Goal: Task Accomplishment & Management: Complete application form

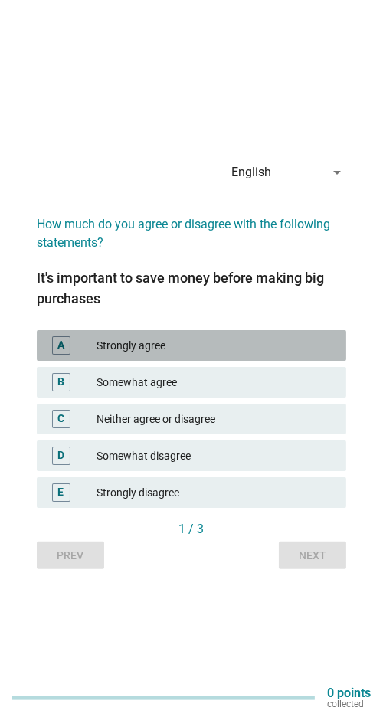
click at [317, 361] on div "A Strongly agree" at bounding box center [191, 345] width 309 height 31
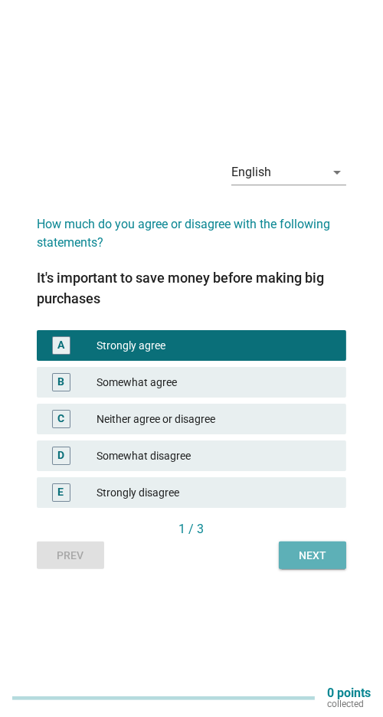
click at [314, 564] on div "Next" at bounding box center [312, 556] width 43 height 16
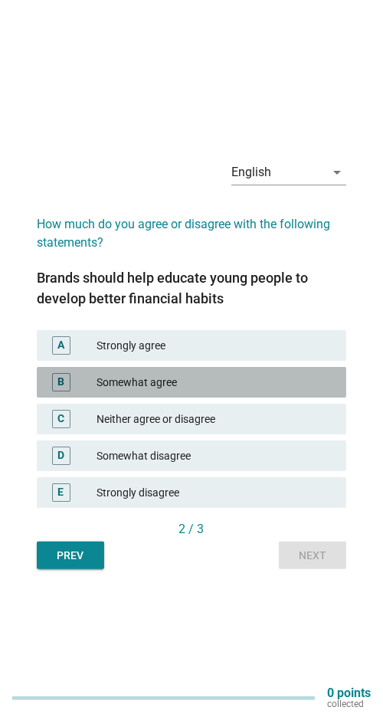
click at [305, 391] on div "Somewhat agree" at bounding box center [215, 382] width 237 height 18
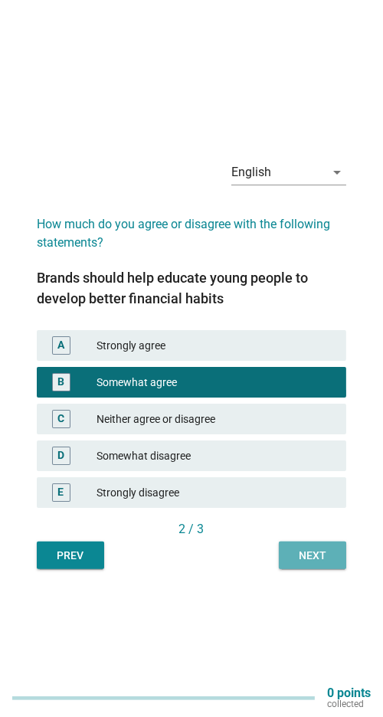
click at [316, 564] on div "Next" at bounding box center [312, 556] width 43 height 16
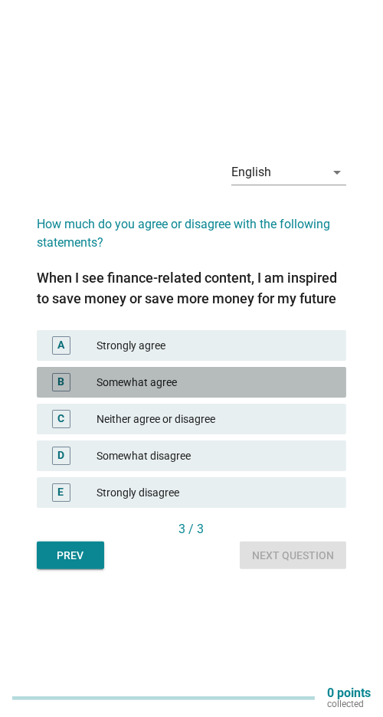
click at [309, 391] on div "Somewhat agree" at bounding box center [215, 382] width 237 height 18
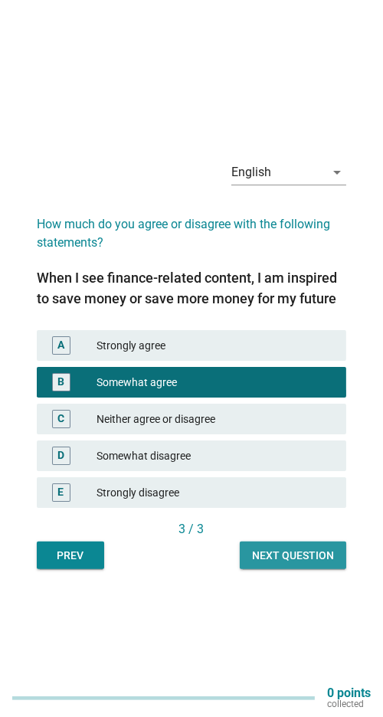
click at [319, 564] on div "Next question" at bounding box center [293, 556] width 82 height 16
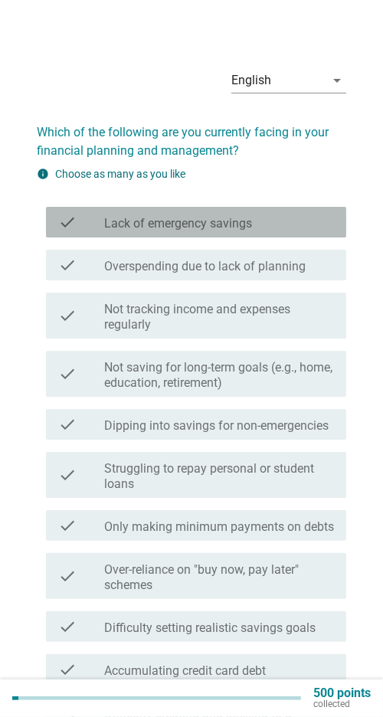
click at [314, 218] on div "check_box_outline_blank Lack of emergency savings" at bounding box center [219, 222] width 230 height 18
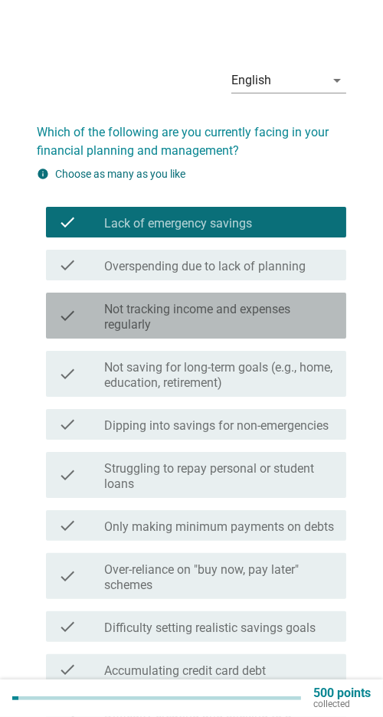
click at [309, 318] on label "Not tracking income and expenses regularly" at bounding box center [219, 317] width 230 height 31
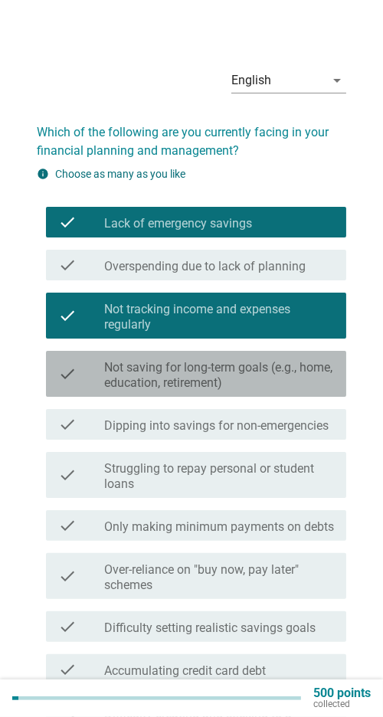
click at [290, 375] on label "Not saving for long-term goals (e.g., home, education, retirement)" at bounding box center [219, 375] width 230 height 31
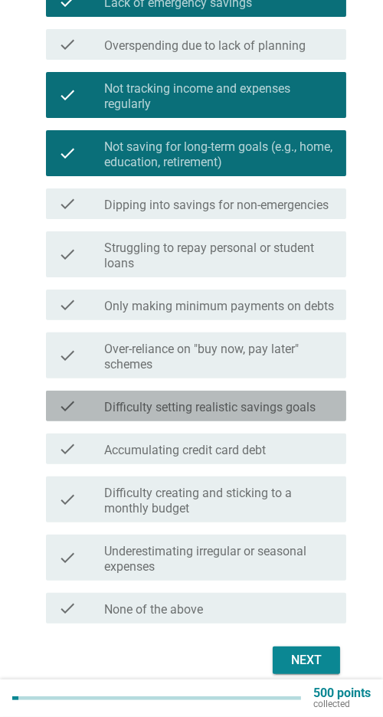
scroll to position [262, 0]
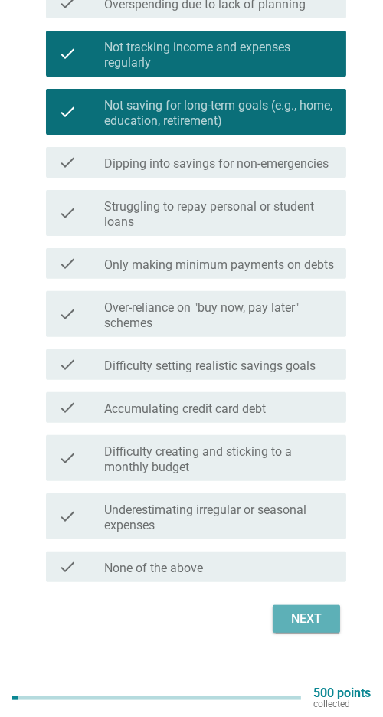
click at [307, 606] on button "Next" at bounding box center [306, 619] width 67 height 28
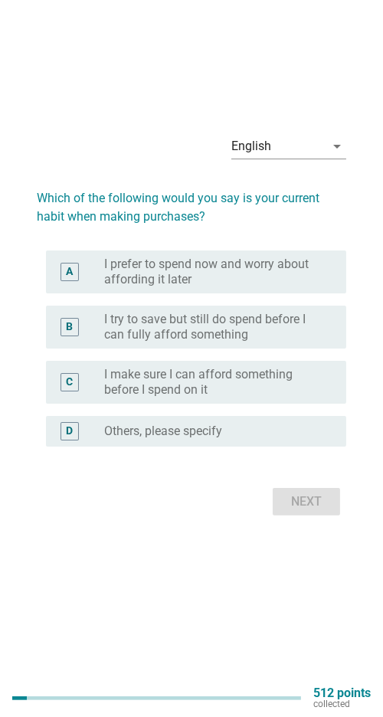
scroll to position [0, 0]
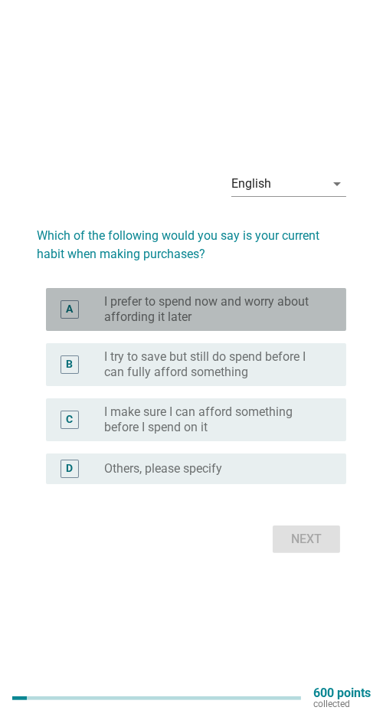
click at [313, 325] on label "I prefer to spend now and worry about affording it later" at bounding box center [213, 309] width 218 height 31
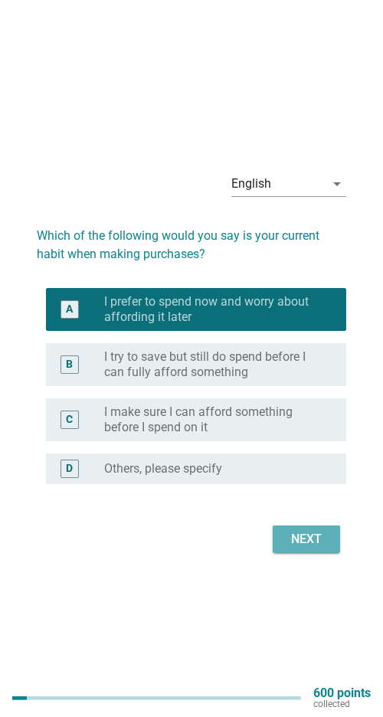
click at [313, 548] on div "Next" at bounding box center [306, 539] width 43 height 18
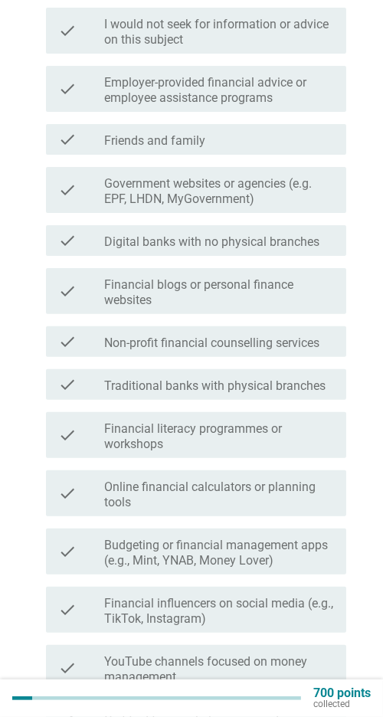
scroll to position [261, 0]
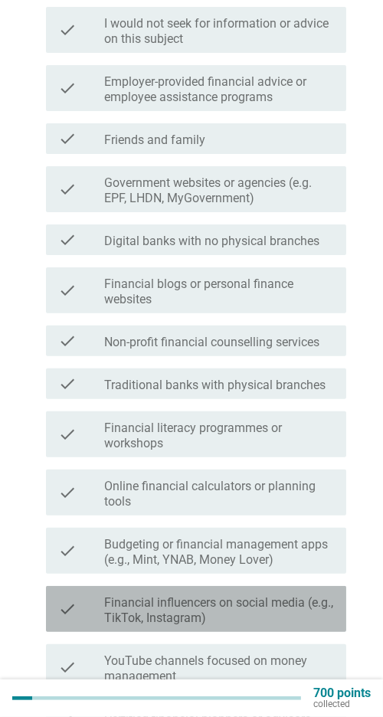
click at [272, 613] on label "Financial influencers on social media (e.g., TikTok, Instagram)" at bounding box center [219, 610] width 230 height 31
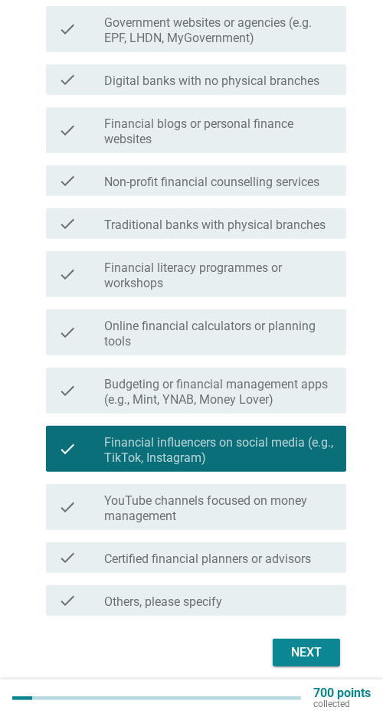
scroll to position [422, 0]
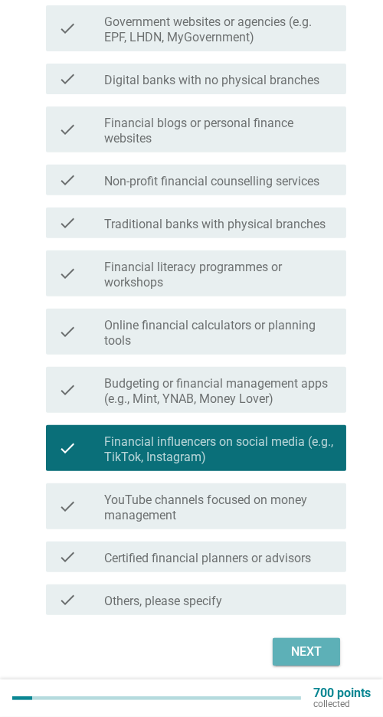
click at [303, 654] on div "Next" at bounding box center [306, 652] width 43 height 18
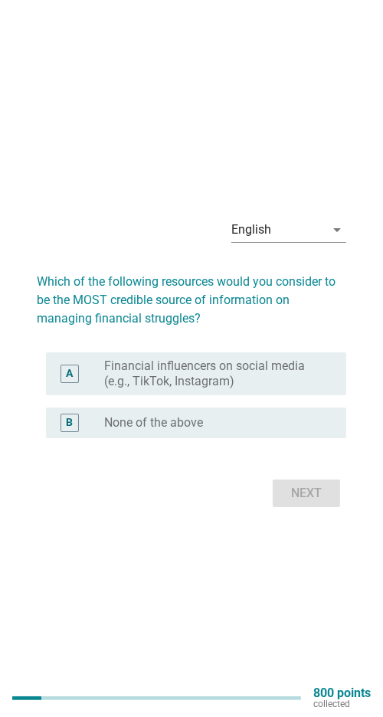
scroll to position [17, 0]
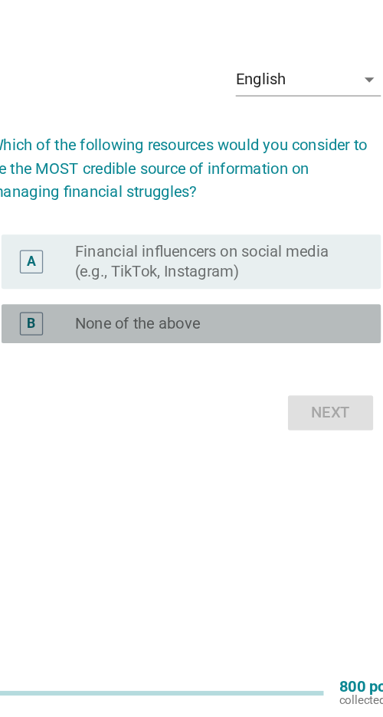
click at [293, 414] on div "radio_button_unchecked None of the above" at bounding box center [213, 405] width 218 height 15
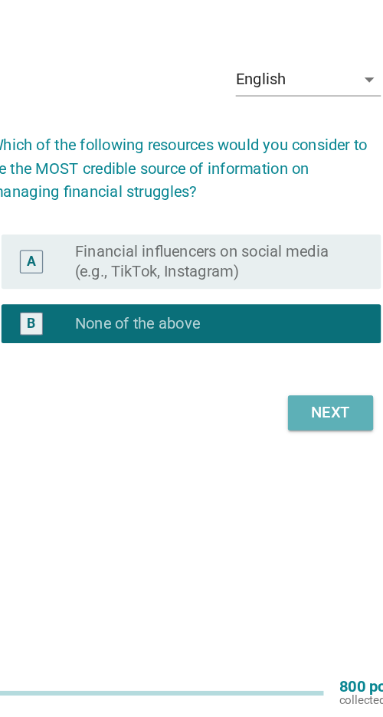
click at [302, 490] on button "Next" at bounding box center [306, 477] width 67 height 28
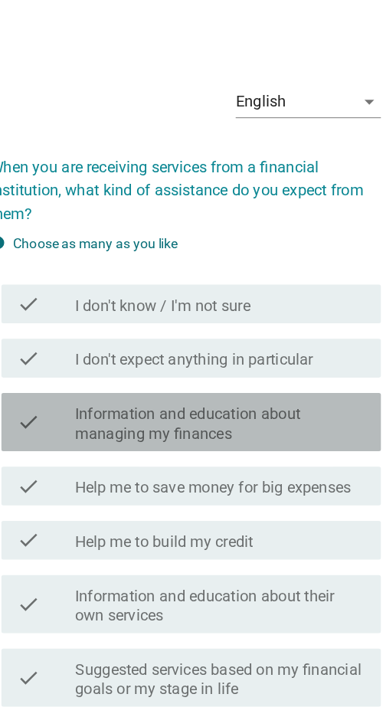
click at [293, 333] on label "Information and education about managing my finances" at bounding box center [219, 335] width 230 height 31
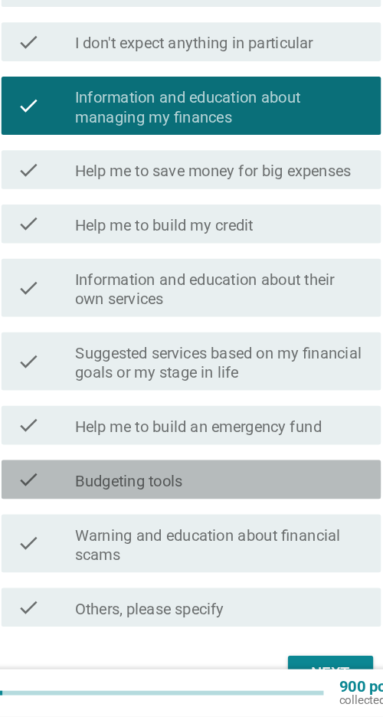
click at [277, 531] on div "check_box_outline_blank Budgeting tools" at bounding box center [219, 529] width 230 height 18
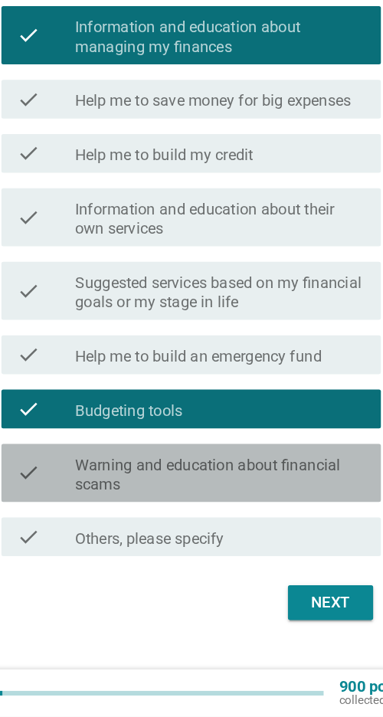
scroll to position [176, 0]
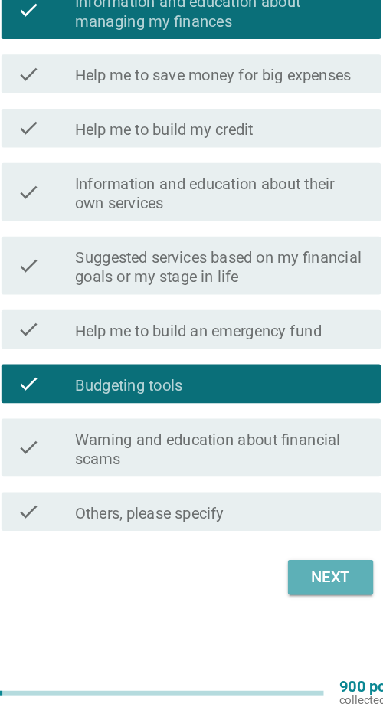
click at [301, 604] on div "Next" at bounding box center [306, 606] width 43 height 18
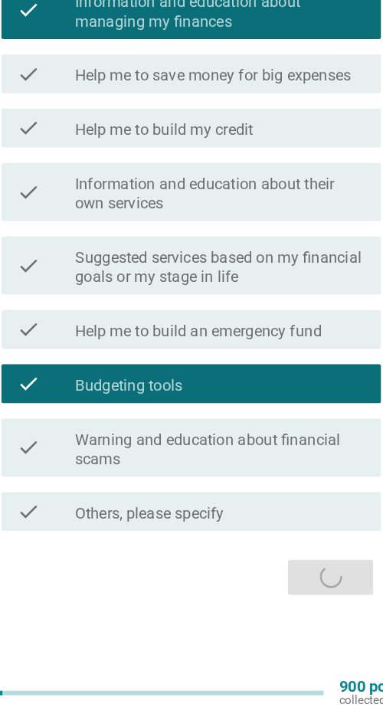
scroll to position [92, 0]
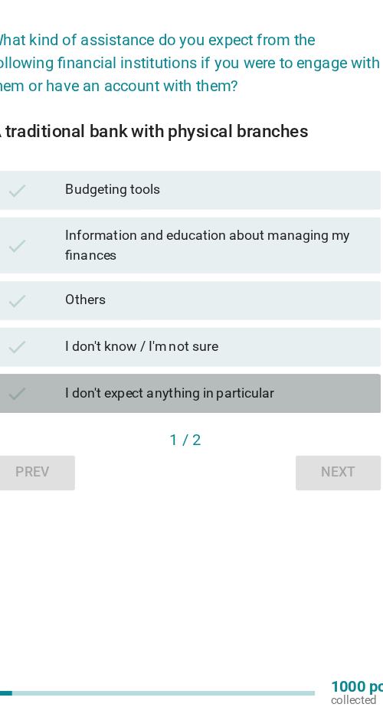
click at [282, 452] on div "I don't expect anything in particular" at bounding box center [215, 461] width 237 height 18
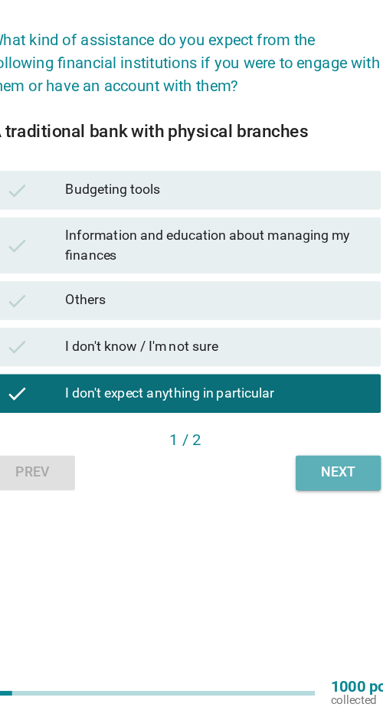
click at [307, 516] on div "Next" at bounding box center [312, 524] width 43 height 16
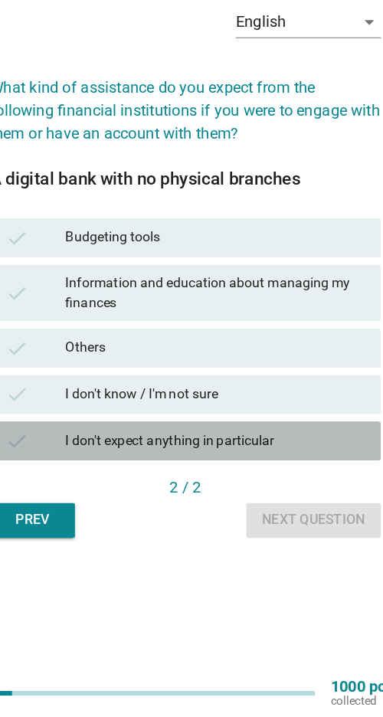
click at [275, 508] on div "I don't expect anything in particular" at bounding box center [215, 498] width 237 height 18
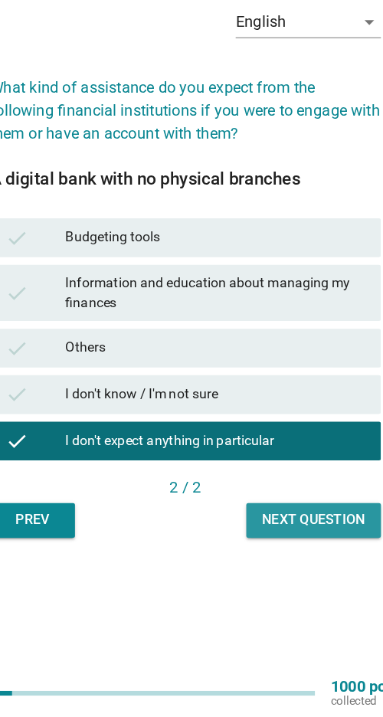
click at [309, 569] on div "Next question" at bounding box center [293, 561] width 82 height 16
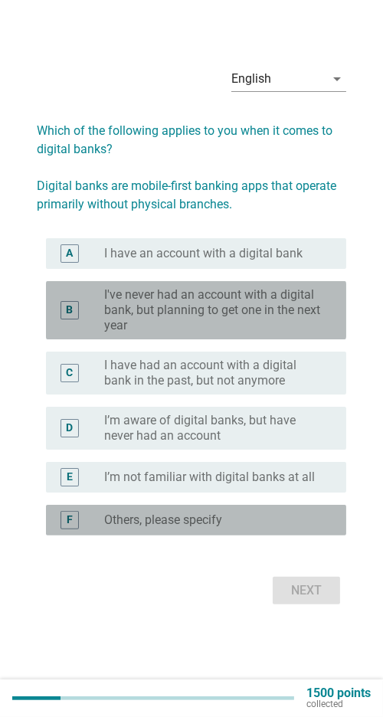
scroll to position [28, 0]
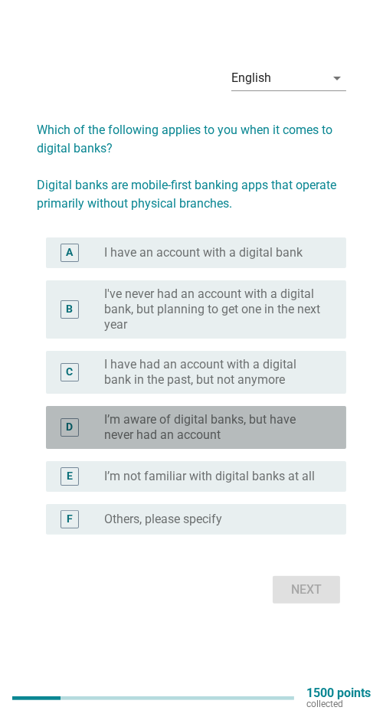
click at [304, 443] on label "I’m aware of digital banks, but have never had an account" at bounding box center [213, 427] width 218 height 31
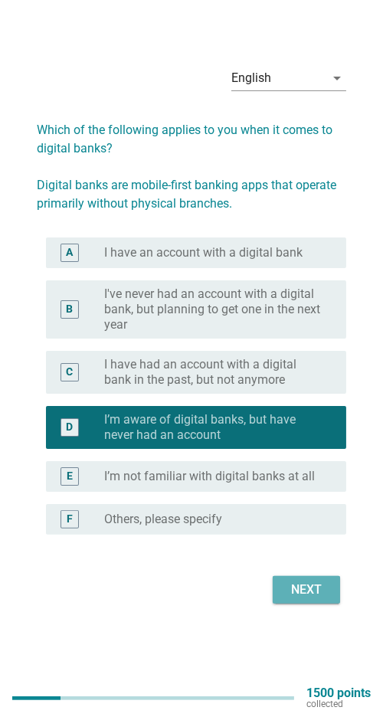
click at [306, 599] on div "Next" at bounding box center [306, 590] width 43 height 18
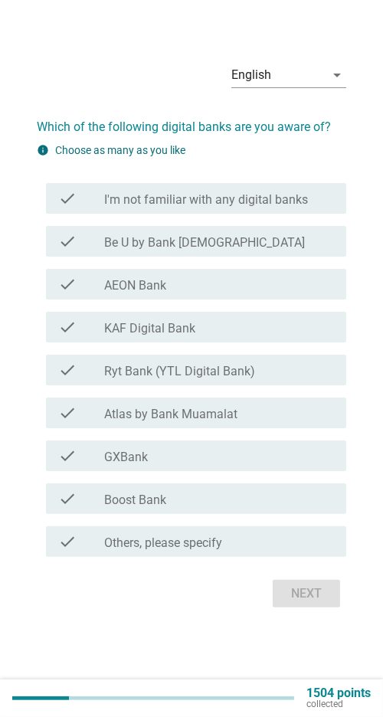
scroll to position [0, 0]
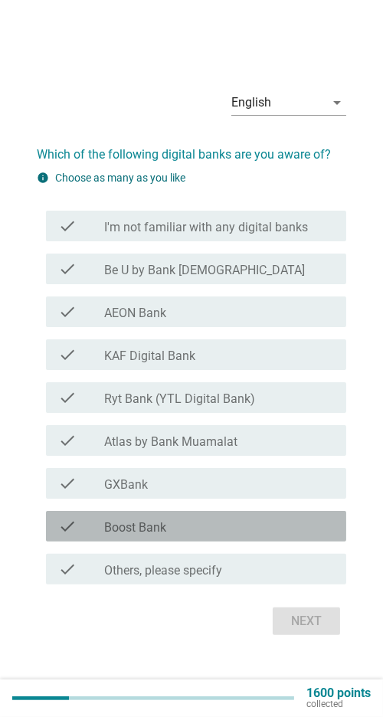
click at [272, 535] on div "check_box_outline_blank Boost Bank" at bounding box center [219, 526] width 230 height 18
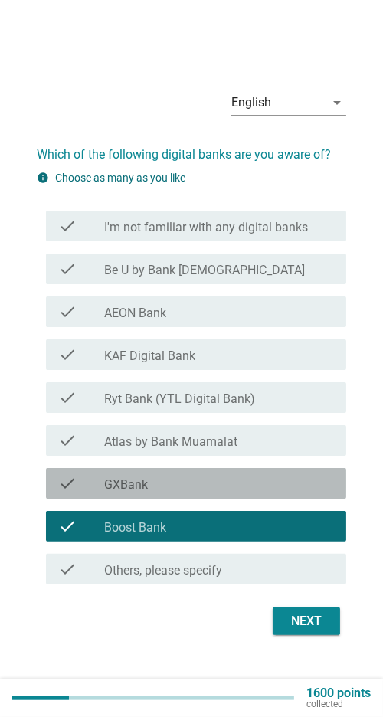
click at [295, 493] on div "check_box_outline_blank GXBank" at bounding box center [219, 483] width 230 height 18
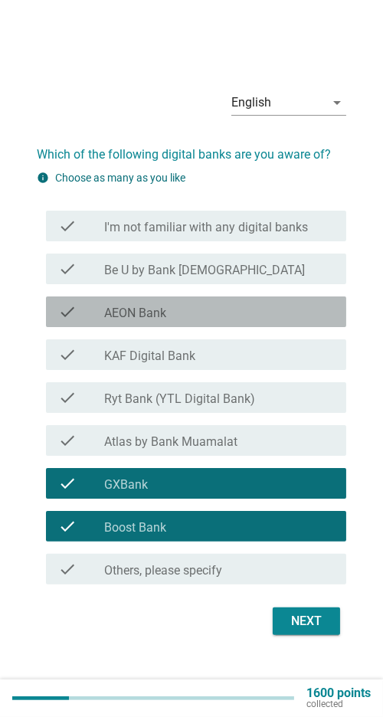
click at [315, 321] on div "check_box_outline_blank AEON Bank" at bounding box center [219, 312] width 230 height 18
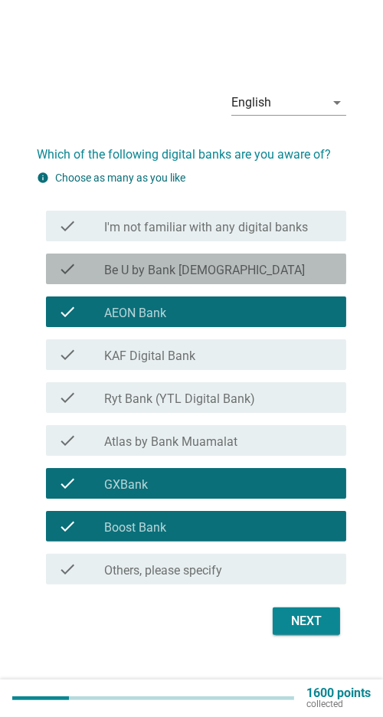
click at [318, 284] on div "check check_box_outline_blank Be U by Bank [DEMOGRAPHIC_DATA]" at bounding box center [196, 269] width 300 height 31
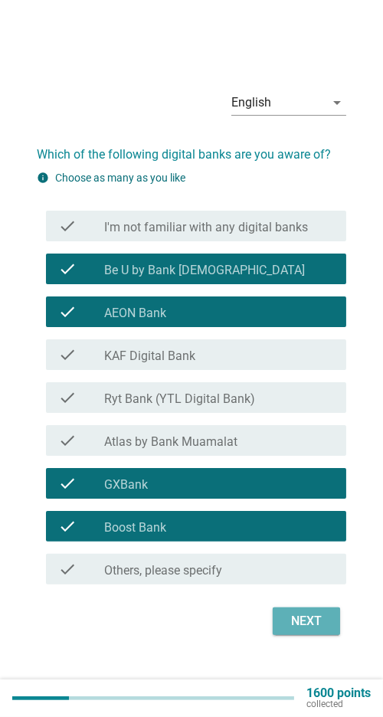
click at [314, 630] on div "Next" at bounding box center [306, 621] width 43 height 18
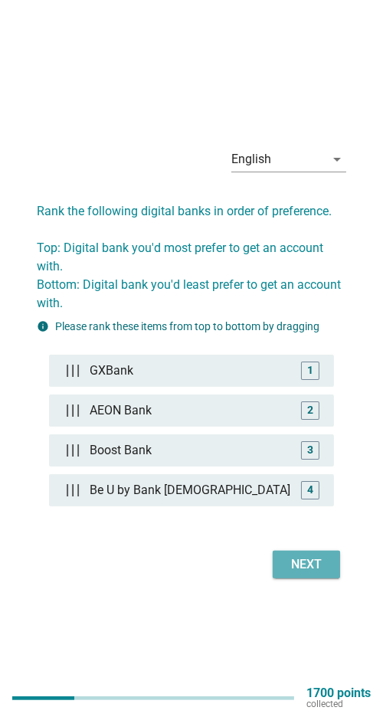
click at [306, 574] on div "Next" at bounding box center [306, 564] width 43 height 18
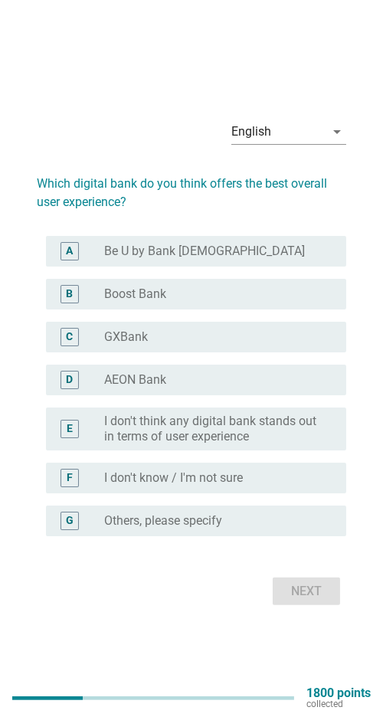
click at [294, 486] on div "radio_button_unchecked I don't know / I'm not sure" at bounding box center [213, 477] width 218 height 15
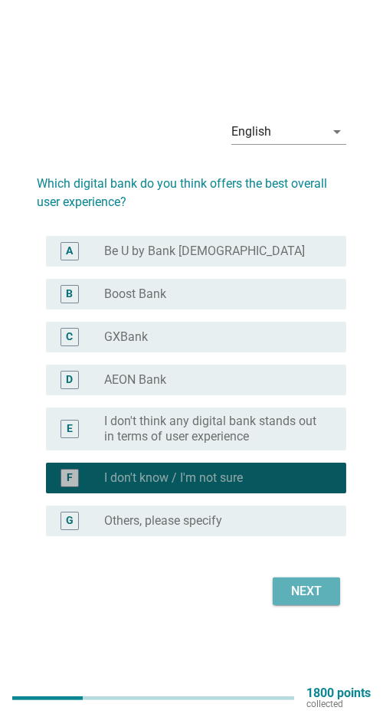
click at [309, 605] on button "Next" at bounding box center [306, 592] width 67 height 28
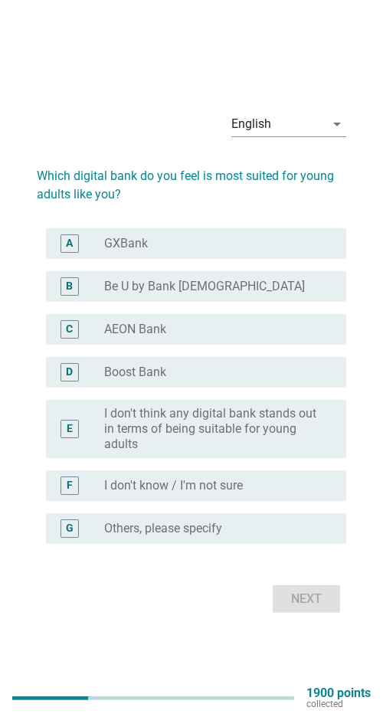
click at [316, 617] on div "Next" at bounding box center [191, 599] width 309 height 37
click at [273, 493] on div "radio_button_unchecked I don't know / I'm not sure" at bounding box center [213, 485] width 218 height 15
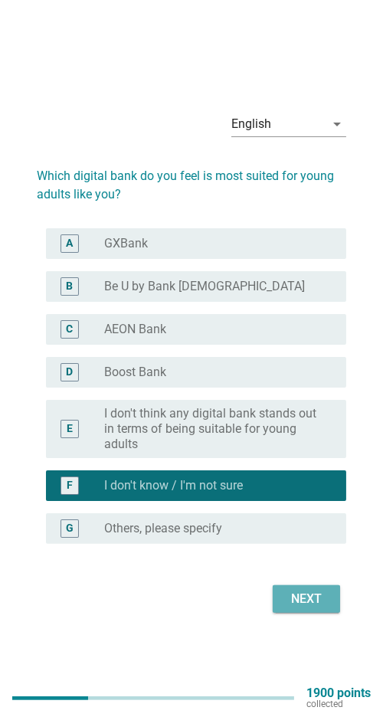
click at [310, 608] on div "Next" at bounding box center [306, 599] width 43 height 18
